Goal: Task Accomplishment & Management: Use online tool/utility

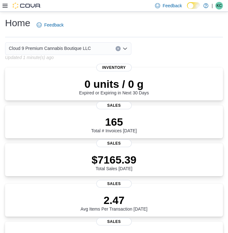
click at [2, 6] on div "Feedback Dark Mode Cloud 9 Premium Cannabis Boutique LLC | KC [PERSON_NAME]" at bounding box center [114, 6] width 228 height 12
click at [4, 6] on icon at bounding box center [5, 6] width 5 height 4
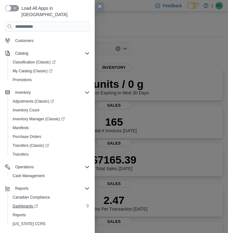
scroll to position [43, 0]
click at [29, 211] on div "Reports" at bounding box center [50, 215] width 80 height 8
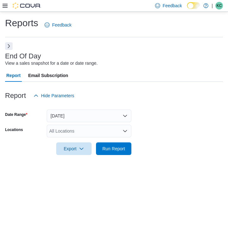
click at [69, 118] on button "[DATE]" at bounding box center [89, 116] width 85 height 13
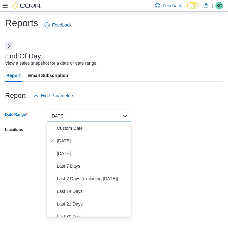
click at [69, 118] on button "[DATE]" at bounding box center [89, 116] width 85 height 13
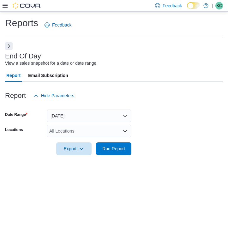
click at [71, 133] on div "All Locations" at bounding box center [89, 131] width 85 height 13
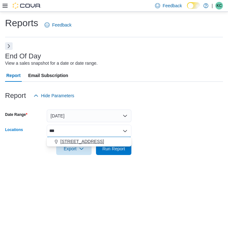
type input "***"
click at [75, 144] on span "[STREET_ADDRESS]" at bounding box center [82, 141] width 44 height 6
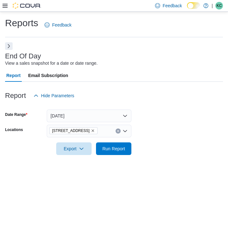
click at [146, 142] on div at bounding box center [114, 139] width 218 height 5
click at [111, 151] on span "Run Report" at bounding box center [113, 148] width 23 height 6
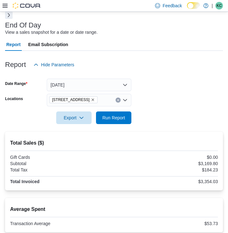
scroll to position [58, 0]
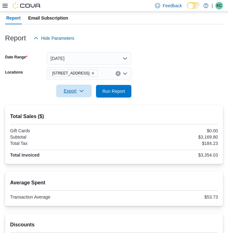
click at [72, 91] on span "Export" at bounding box center [74, 91] width 28 height 13
click at [75, 116] on span "Export to Pdf" at bounding box center [75, 116] width 28 height 5
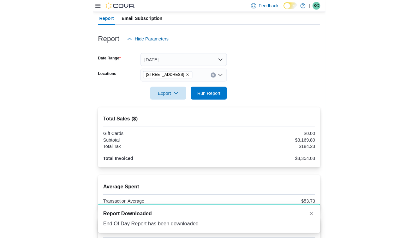
scroll to position [0, 0]
